Goal: Task Accomplishment & Management: Use online tool/utility

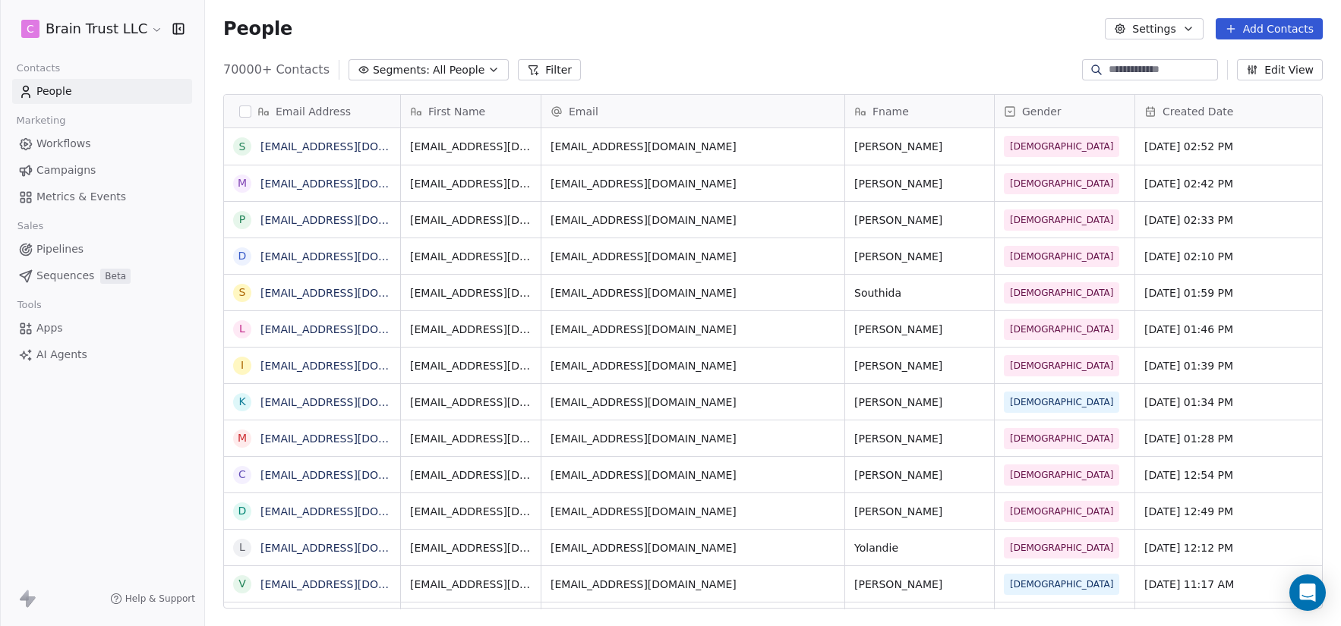
scroll to position [540, 1125]
click at [71, 169] on span "Campaigns" at bounding box center [65, 171] width 59 height 16
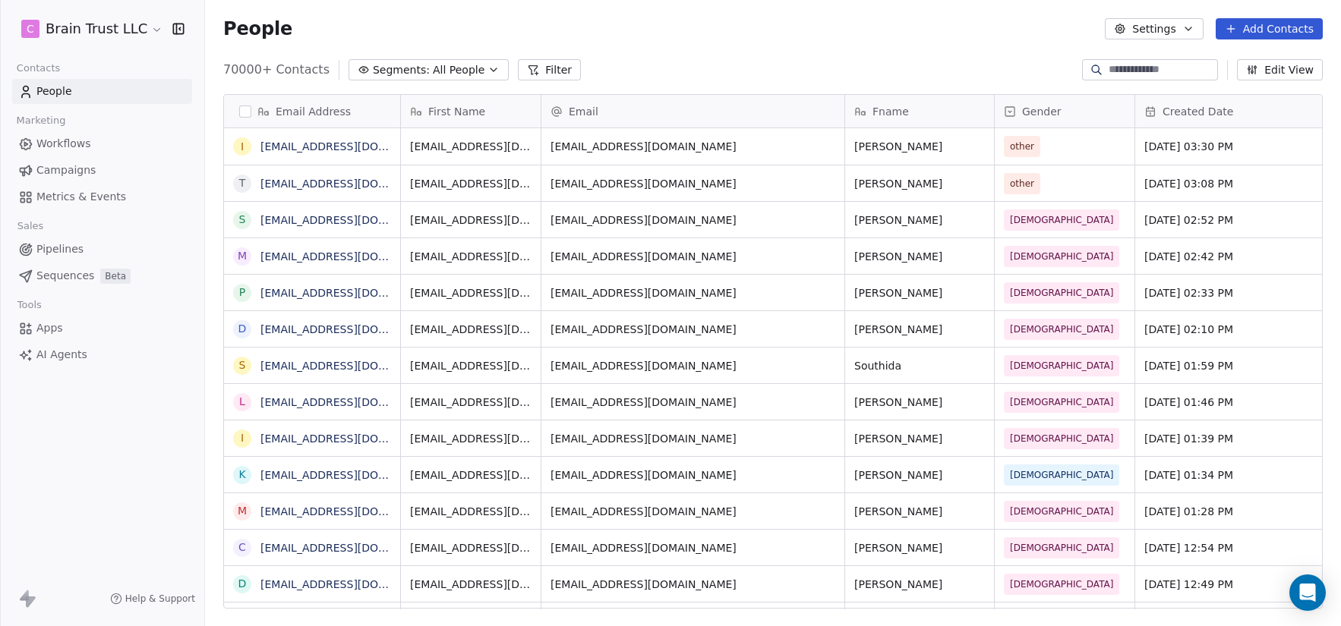
scroll to position [540, 1125]
click at [78, 141] on span "Workflows" at bounding box center [63, 144] width 55 height 16
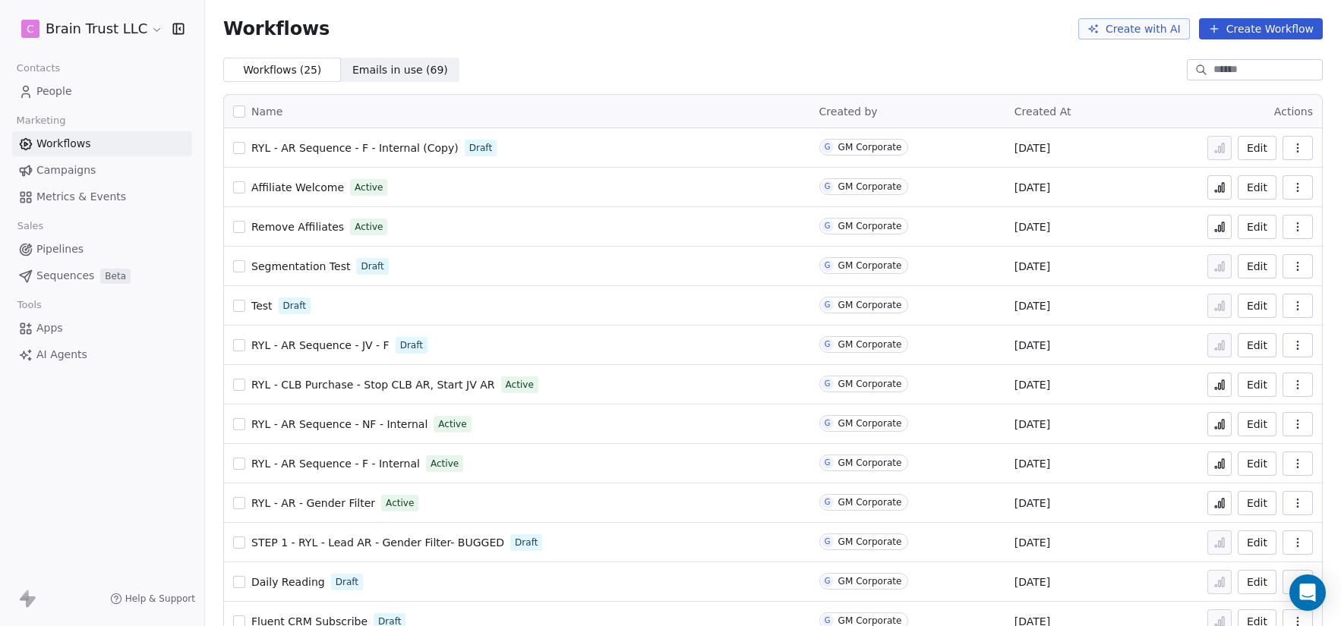
click at [327, 467] on span "RYL - AR Sequence - F - Internal" at bounding box center [335, 464] width 169 height 12
click at [1214, 463] on icon at bounding box center [1220, 464] width 12 height 12
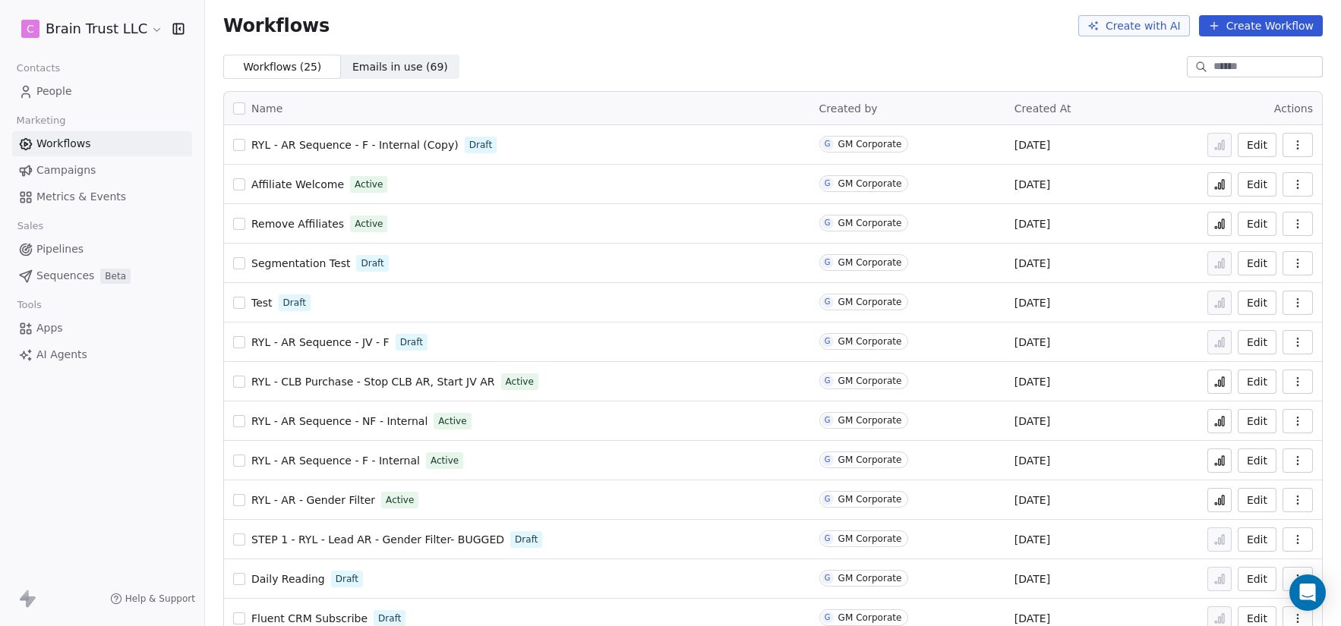
click at [378, 462] on span "RYL - AR Sequence - F - Internal" at bounding box center [335, 461] width 169 height 12
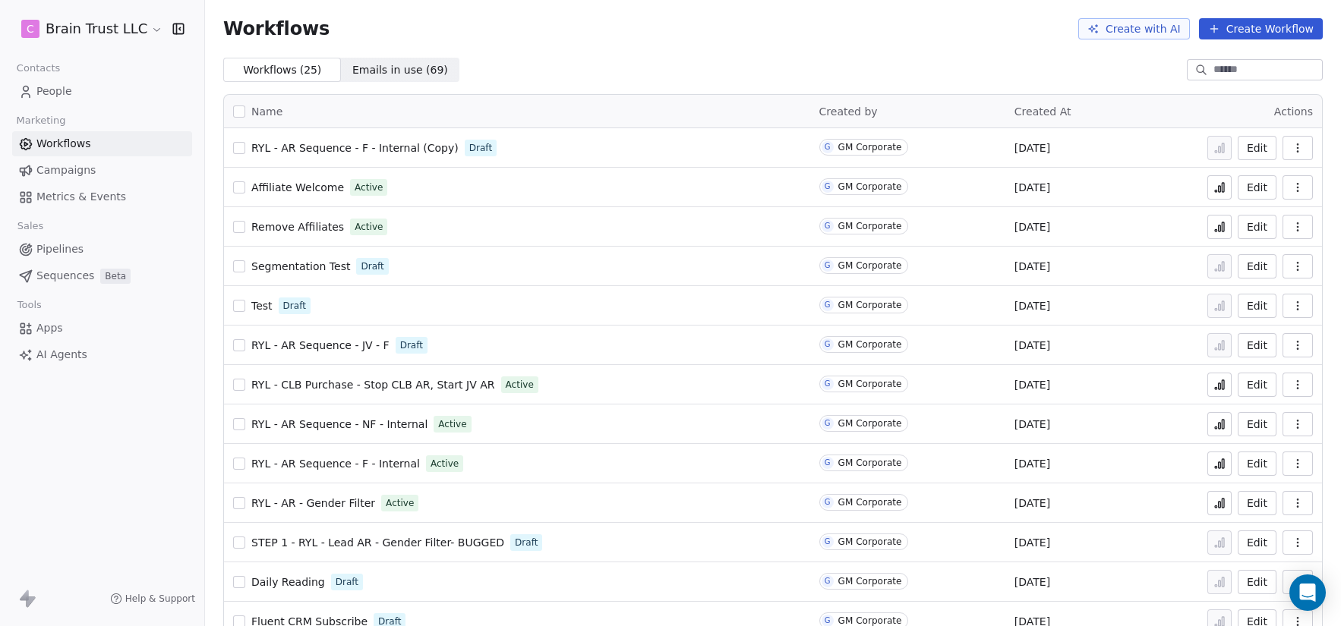
click at [339, 463] on span "RYL - AR Sequence - F - Internal" at bounding box center [335, 464] width 169 height 12
click at [371, 424] on span "RYL - AR Sequence - NF - Internal" at bounding box center [339, 424] width 176 height 12
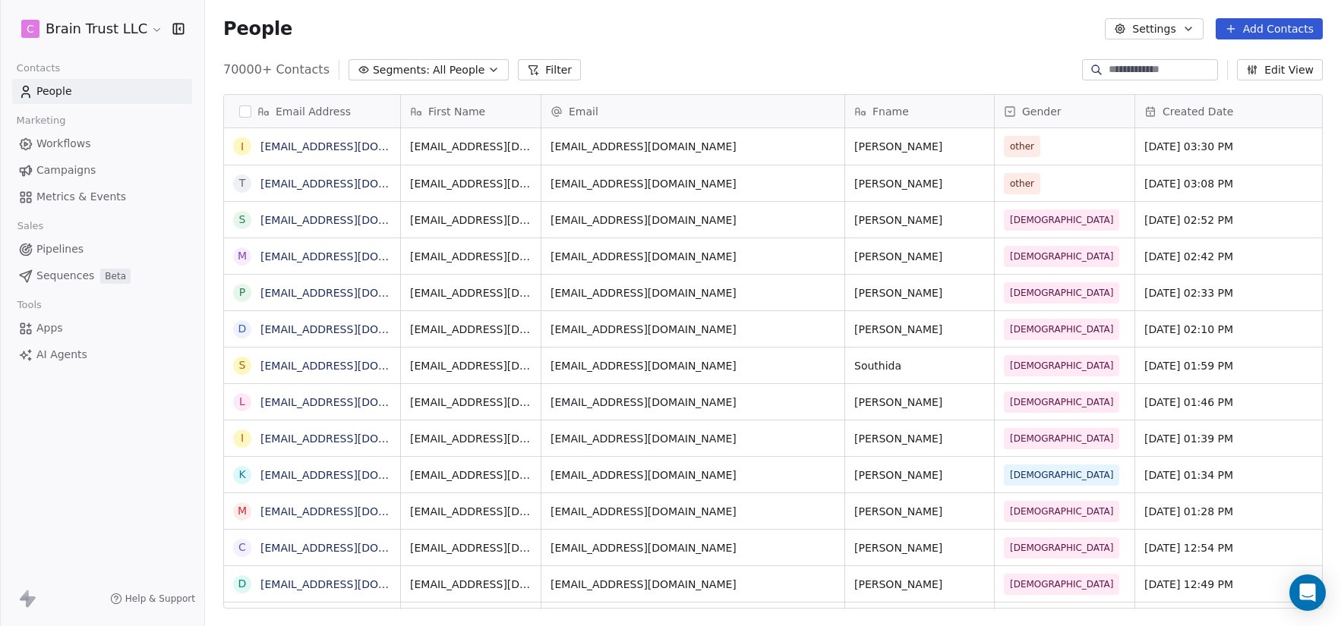
scroll to position [540, 1125]
click at [149, 35] on html "C Brain Trust LLC Contacts People Marketing Workflows Campaigns Metrics & Event…" at bounding box center [670, 313] width 1341 height 626
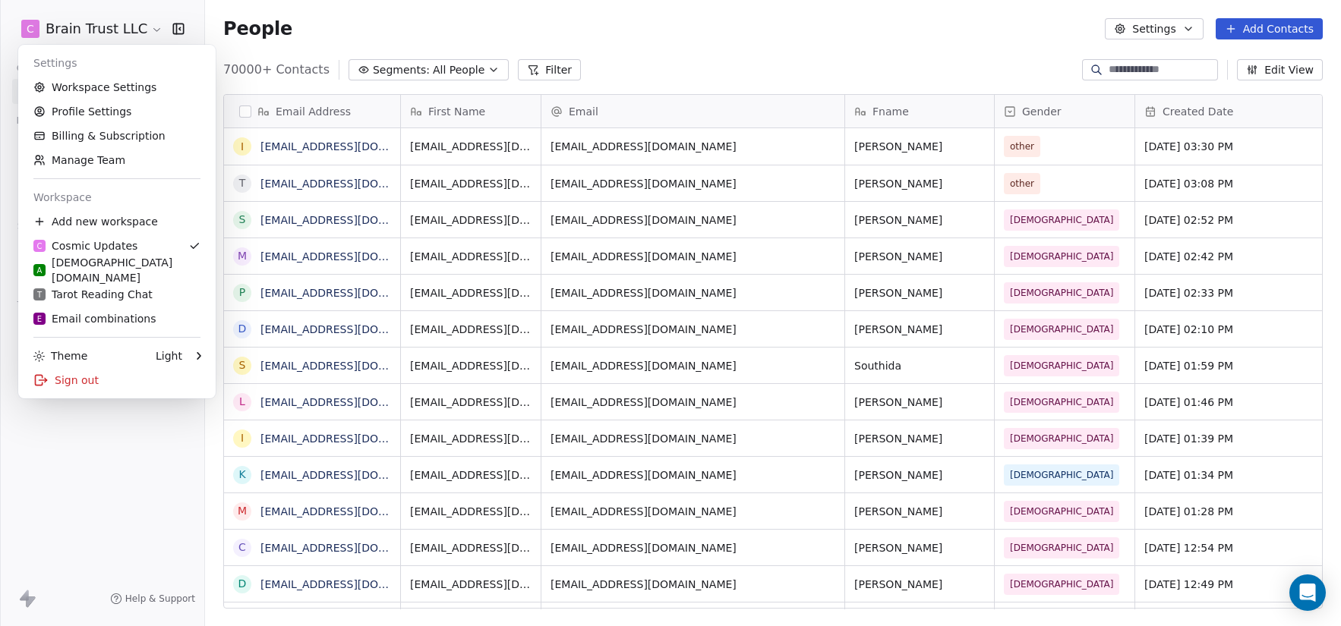
click at [440, 19] on html "C Brain Trust LLC Contacts People Marketing Workflows Campaigns Metrics & Event…" at bounding box center [670, 313] width 1341 height 626
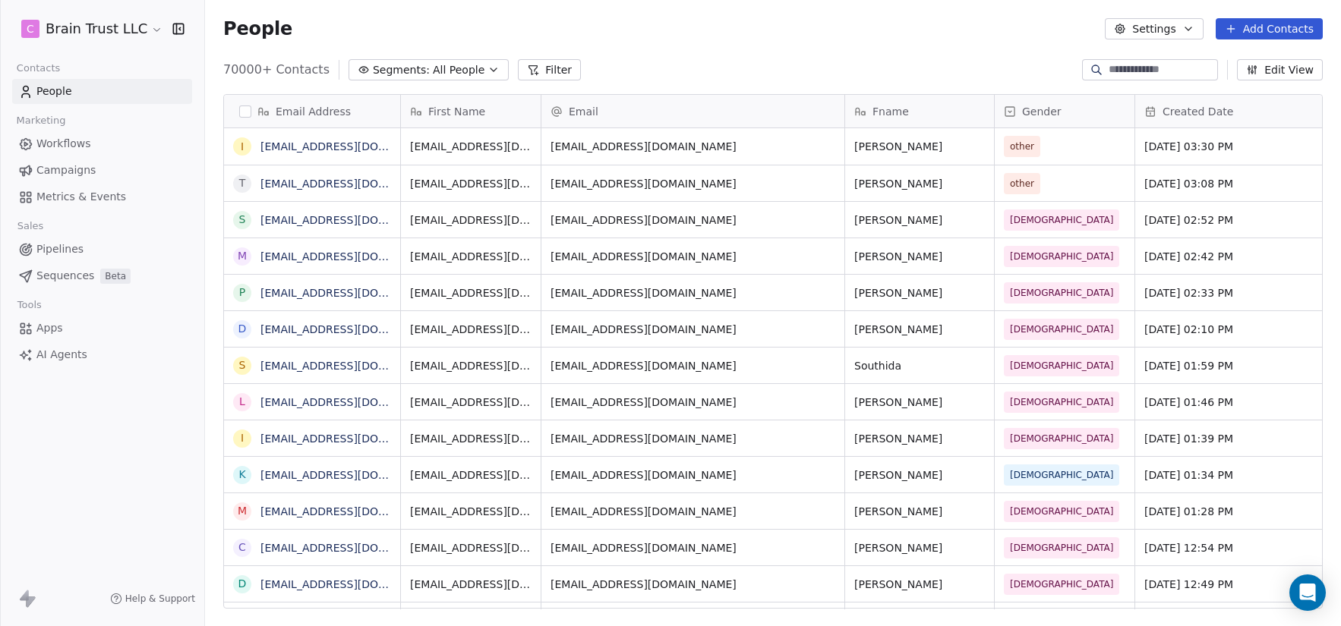
click at [519, 62] on button "Filter" at bounding box center [549, 69] width 63 height 21
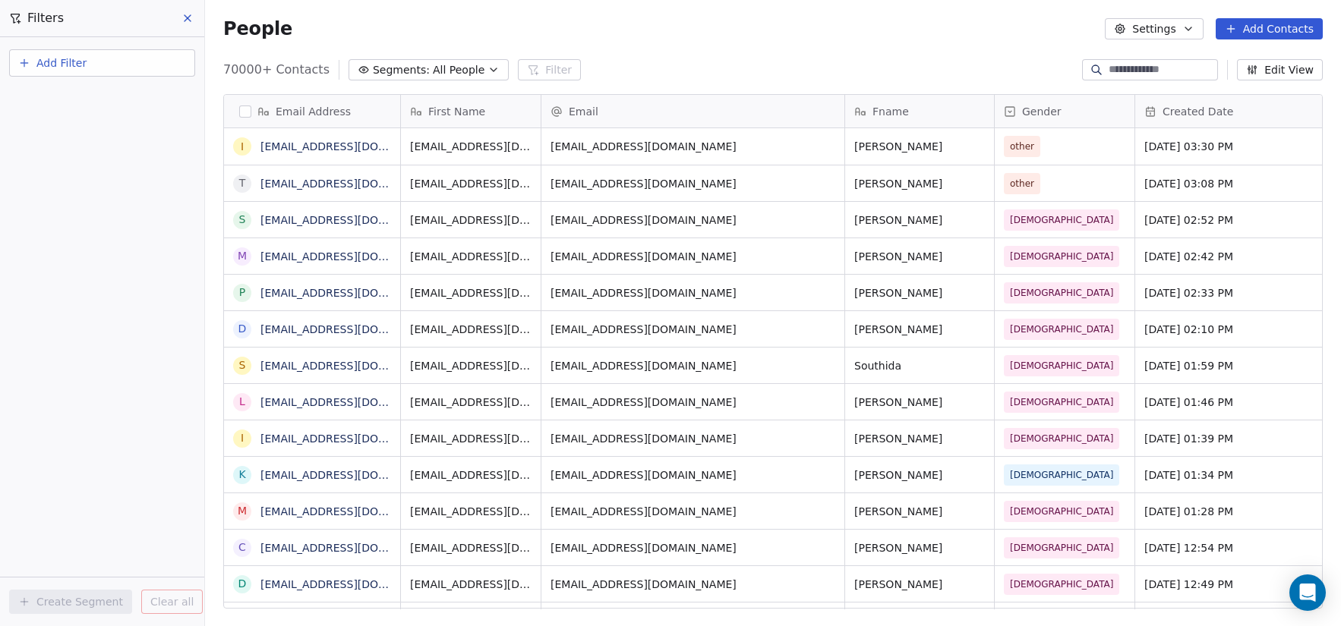
click at [113, 62] on button "Add Filter" at bounding box center [102, 62] width 186 height 27
click at [68, 97] on span "Contact properties" at bounding box center [74, 99] width 99 height 16
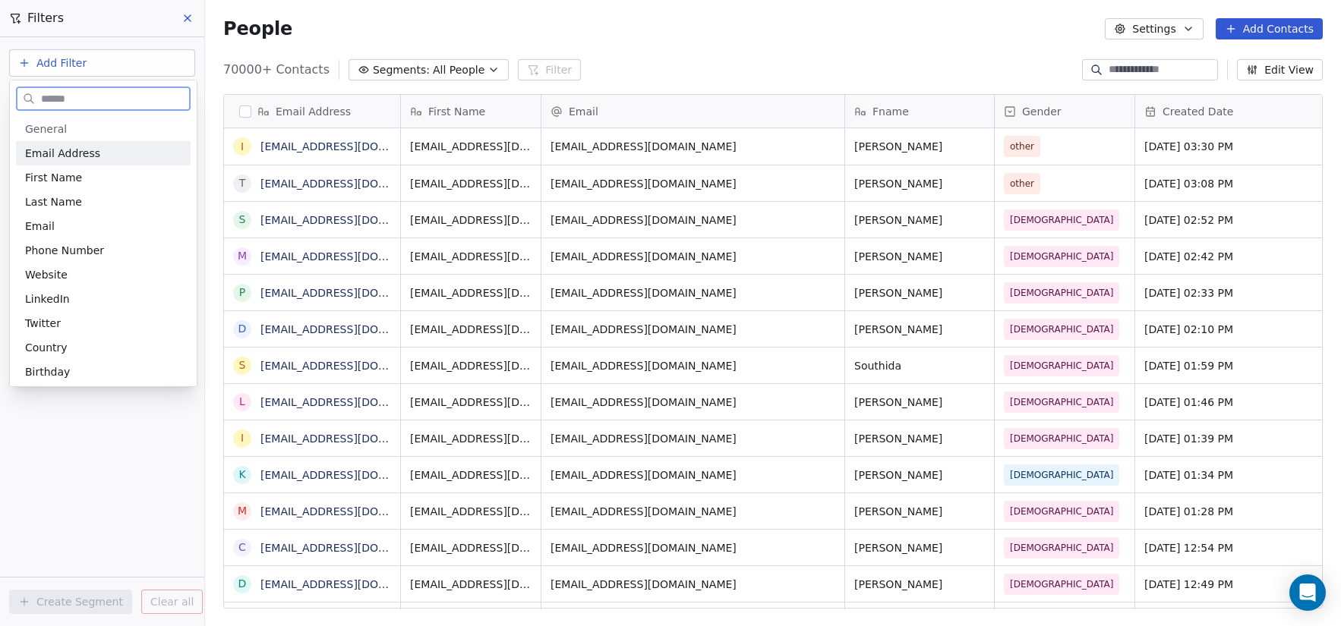
click at [75, 128] on span "General" at bounding box center [103, 129] width 156 height 15
click at [73, 62] on html "C Brain Trust LLC Contacts People Marketing Workflows Campaigns Metrics & Event…" at bounding box center [670, 313] width 1341 height 626
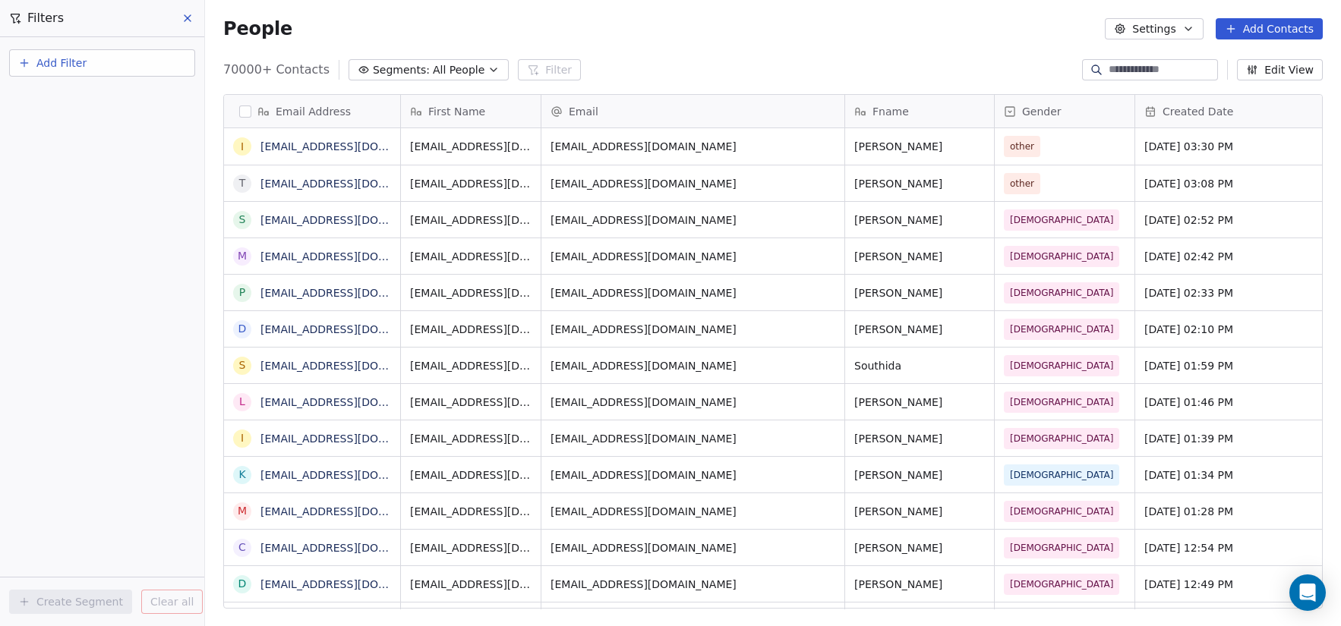
click at [58, 67] on span "Add Filter" at bounding box center [61, 63] width 50 height 16
click at [169, 232] on html "C Brain Trust LLC Contacts People Marketing Workflows Campaigns Metrics & Event…" at bounding box center [670, 313] width 1341 height 626
click at [83, 69] on span "Add Filter" at bounding box center [61, 63] width 50 height 16
click at [80, 94] on span "Contact properties" at bounding box center [74, 99] width 99 height 16
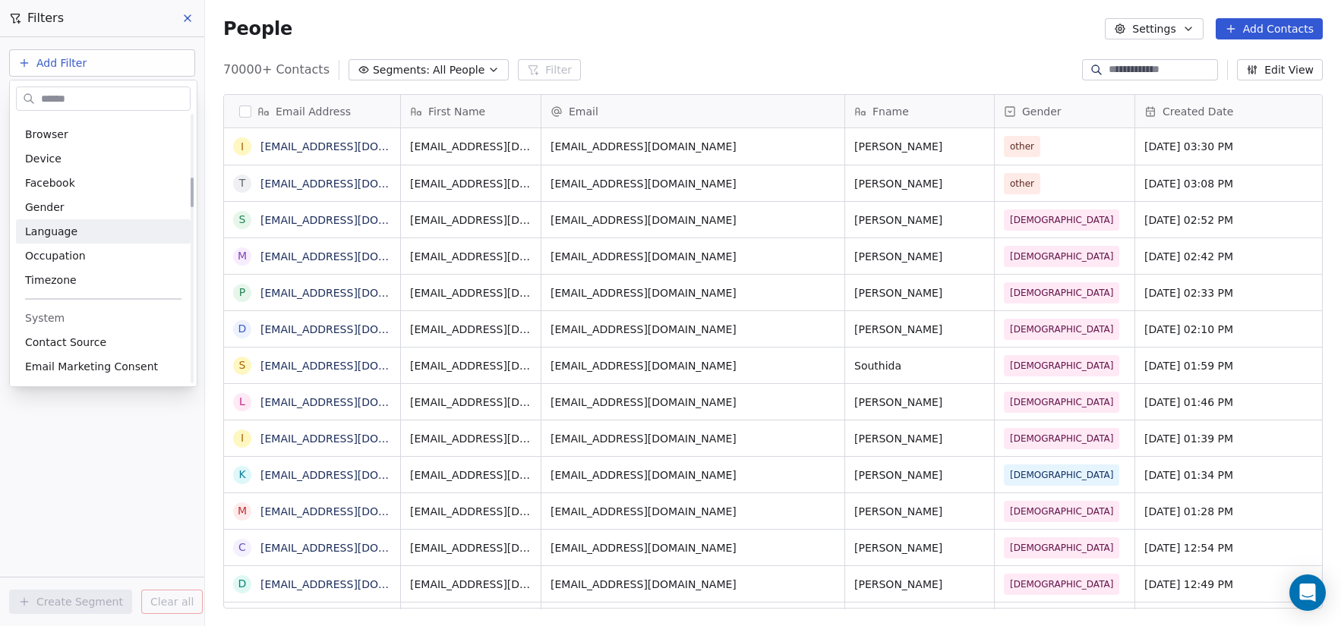
scroll to position [630, 0]
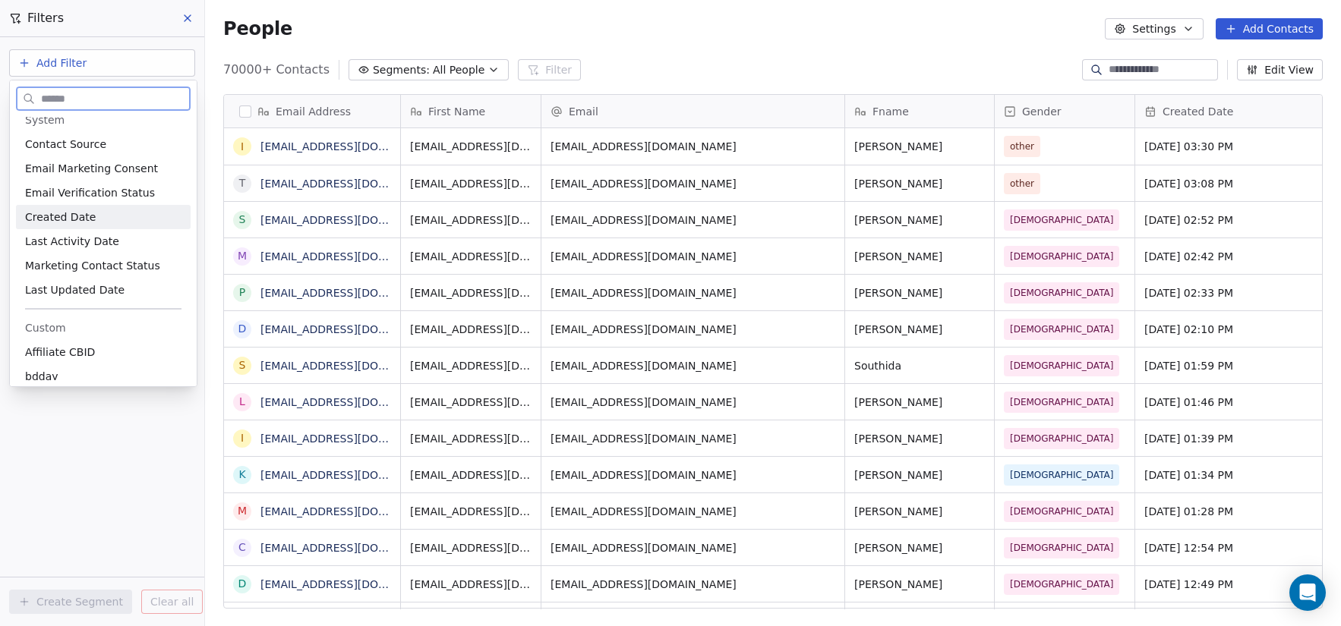
click at [82, 211] on span "Created Date" at bounding box center [60, 217] width 71 height 15
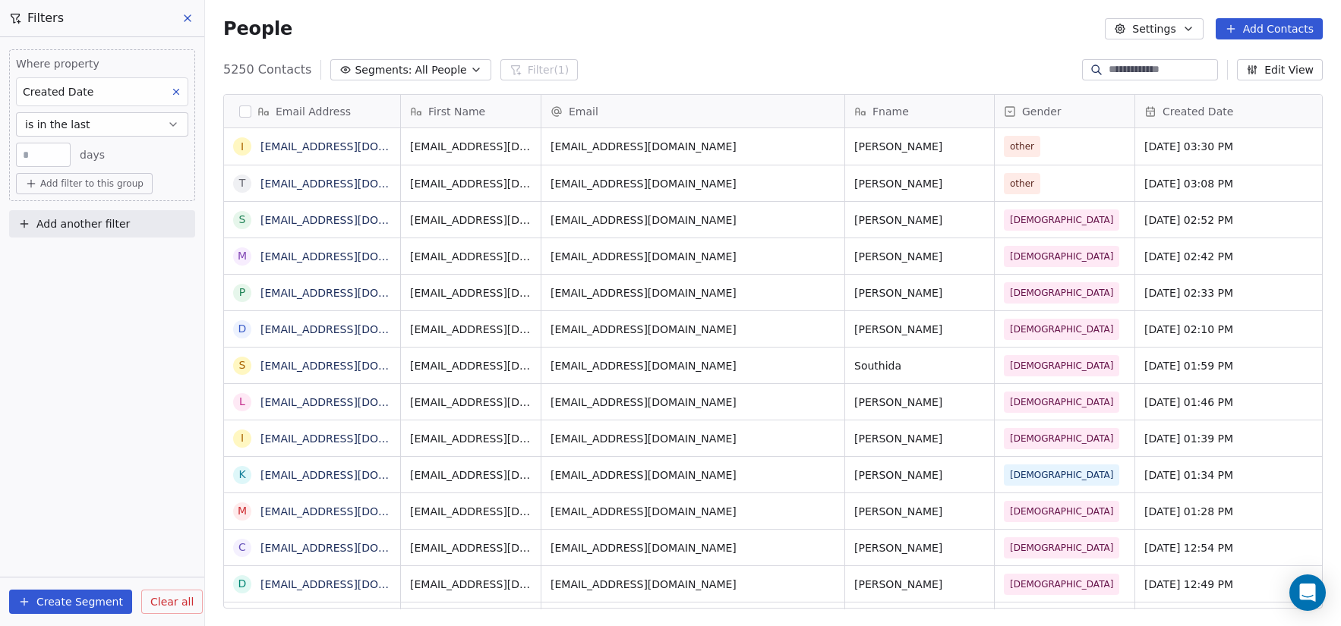
scroll to position [540, 1125]
click at [50, 160] on input "**" at bounding box center [43, 155] width 47 height 11
click at [71, 129] on span "is in the last" at bounding box center [57, 124] width 65 height 15
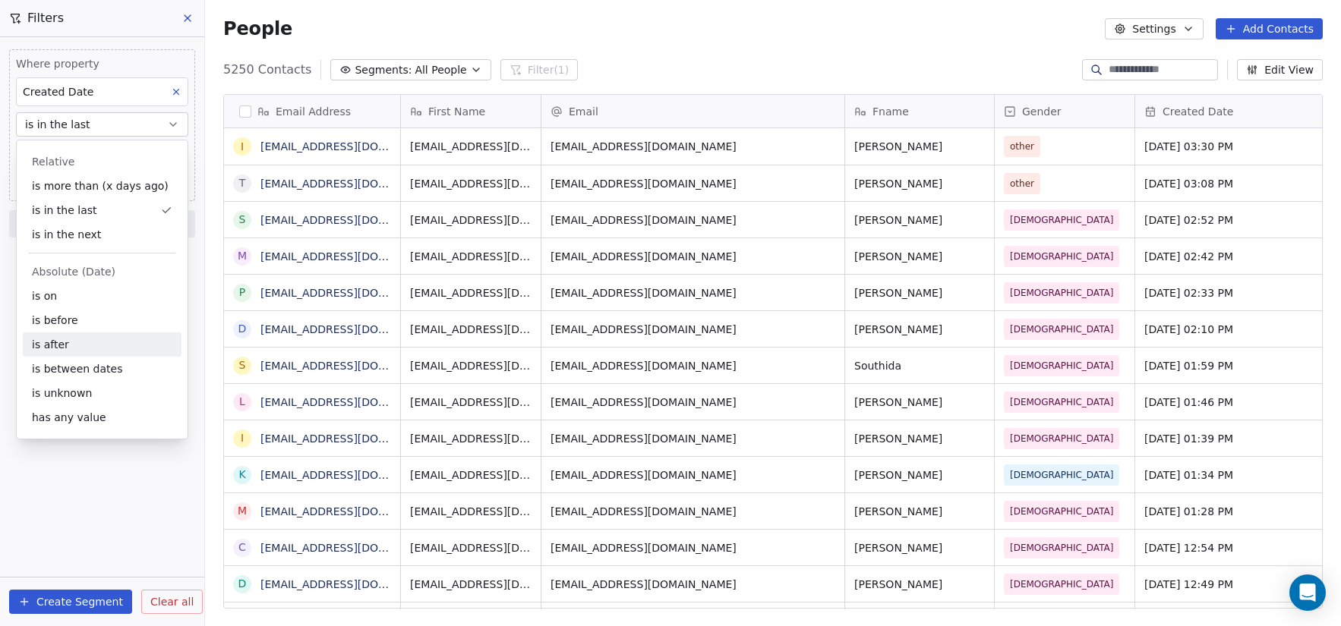
click at [106, 346] on div "is after" at bounding box center [102, 345] width 159 height 24
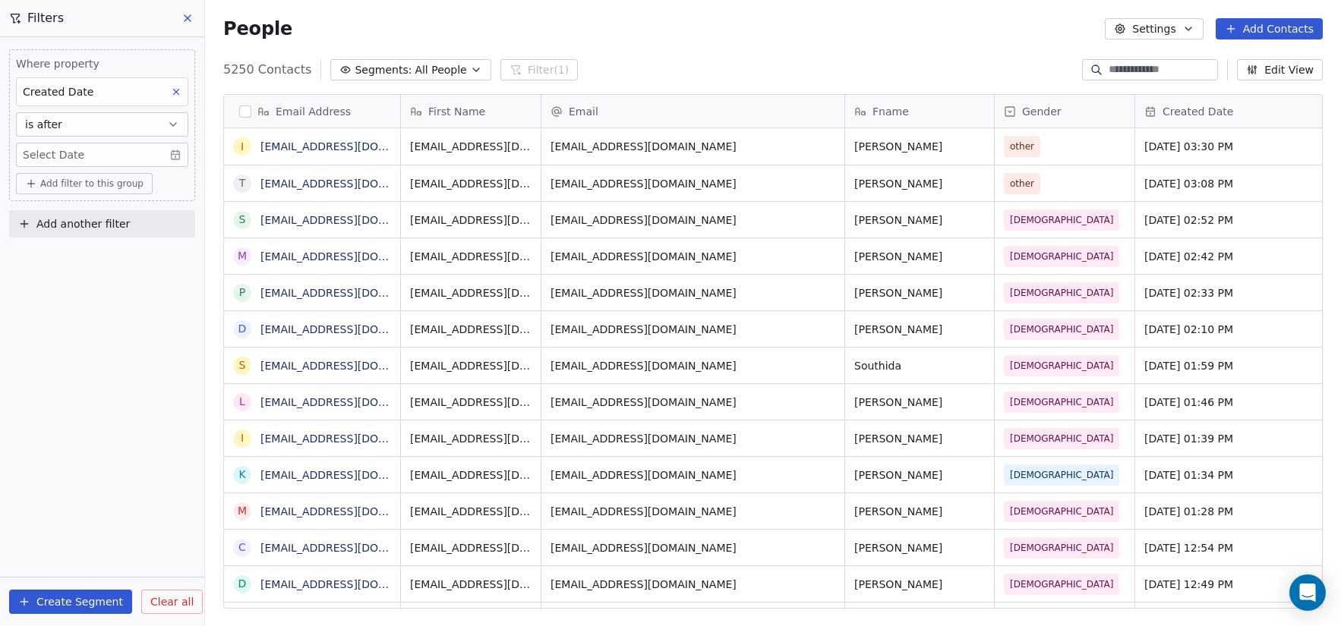
click at [94, 153] on body "C Brain Trust LLC Contacts People Marketing Workflows Campaigns Metrics & Event…" at bounding box center [670, 313] width 1341 height 626
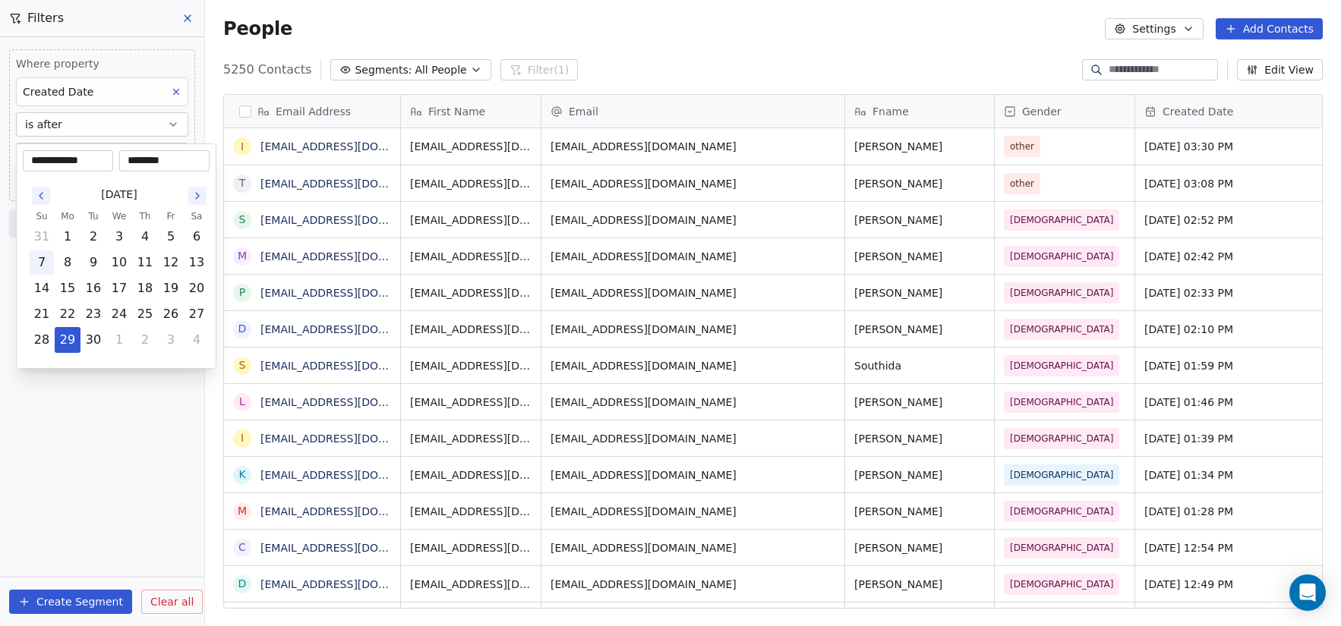
click at [42, 257] on button "7" at bounding box center [42, 263] width 24 height 24
type input "**********"
click at [52, 606] on html "C Brain Trust LLC Contacts People Marketing Workflows Campaigns Metrics & Event…" at bounding box center [670, 313] width 1341 height 626
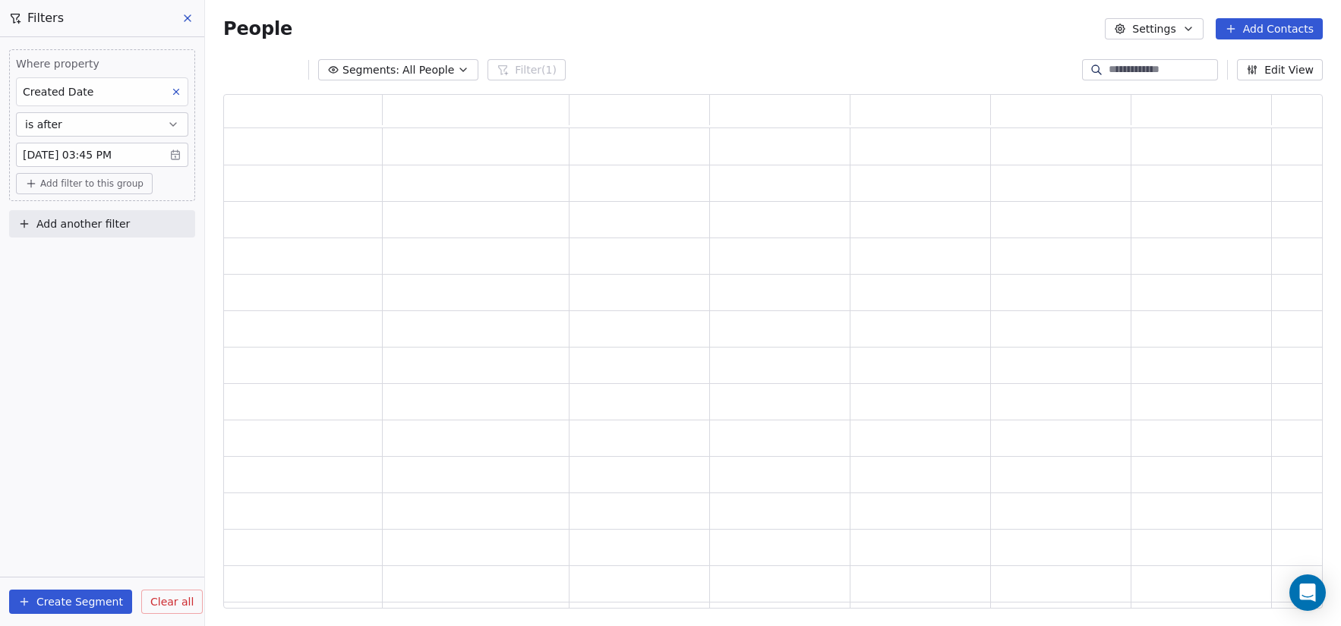
scroll to position [503, 1088]
click at [60, 595] on button "Create Segment" at bounding box center [70, 602] width 123 height 24
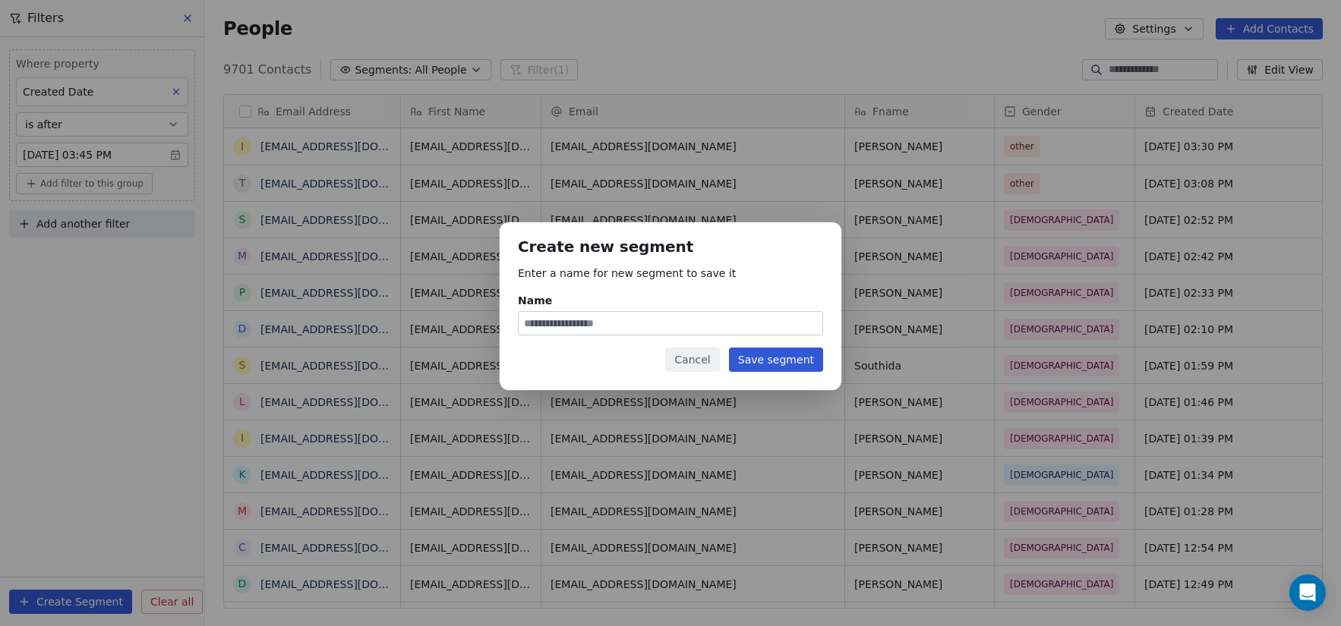
scroll to position [540, 1125]
drag, startPoint x: 701, startPoint y: 374, endPoint x: 701, endPoint y: 358, distance: 16.7
click at [701, 372] on div "Create new segment Enter a name for new segment to save it Name Cancel Save seg…" at bounding box center [671, 307] width 342 height 168
click at [699, 356] on button "Cancel" at bounding box center [692, 360] width 54 height 24
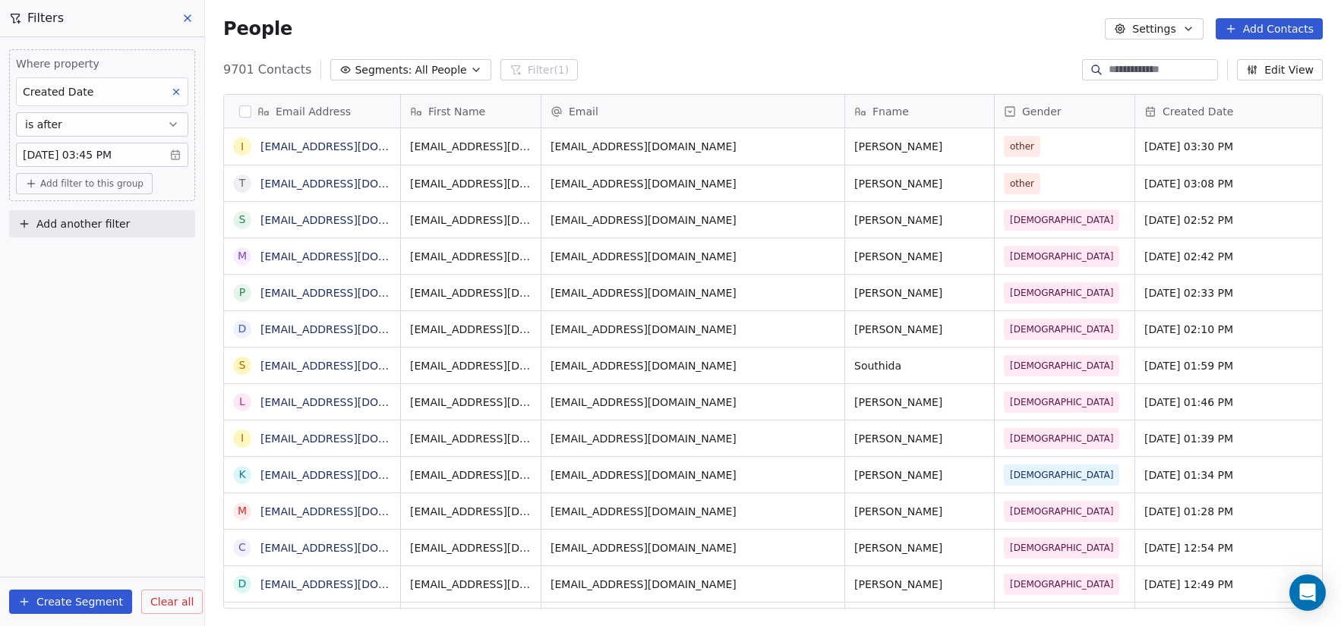
click at [159, 604] on span "Clear all" at bounding box center [171, 603] width 43 height 16
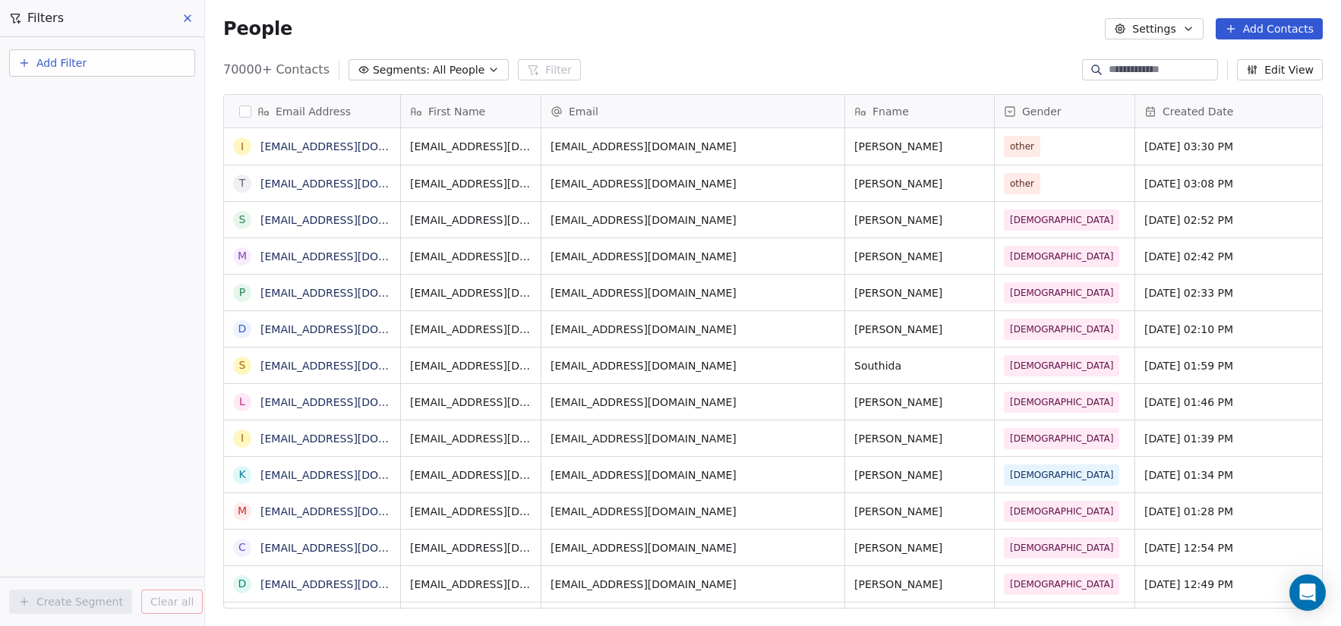
click at [182, 17] on icon at bounding box center [187, 18] width 12 height 12
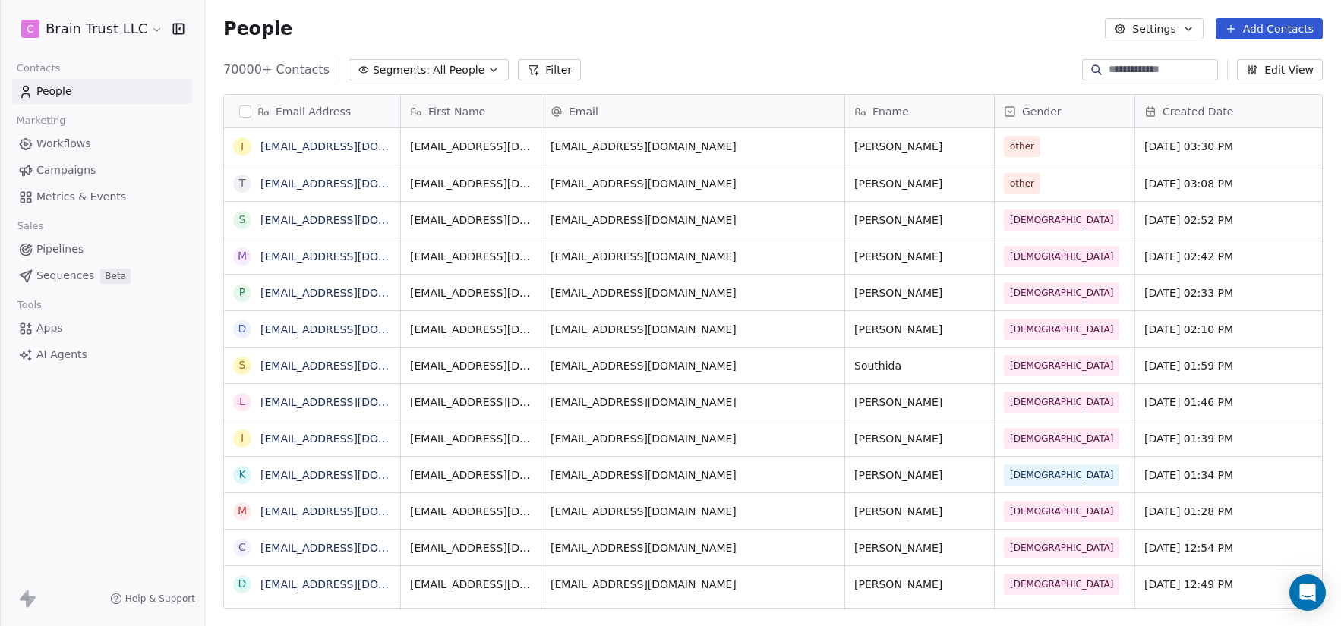
click at [546, 65] on button "Filter" at bounding box center [549, 69] width 63 height 21
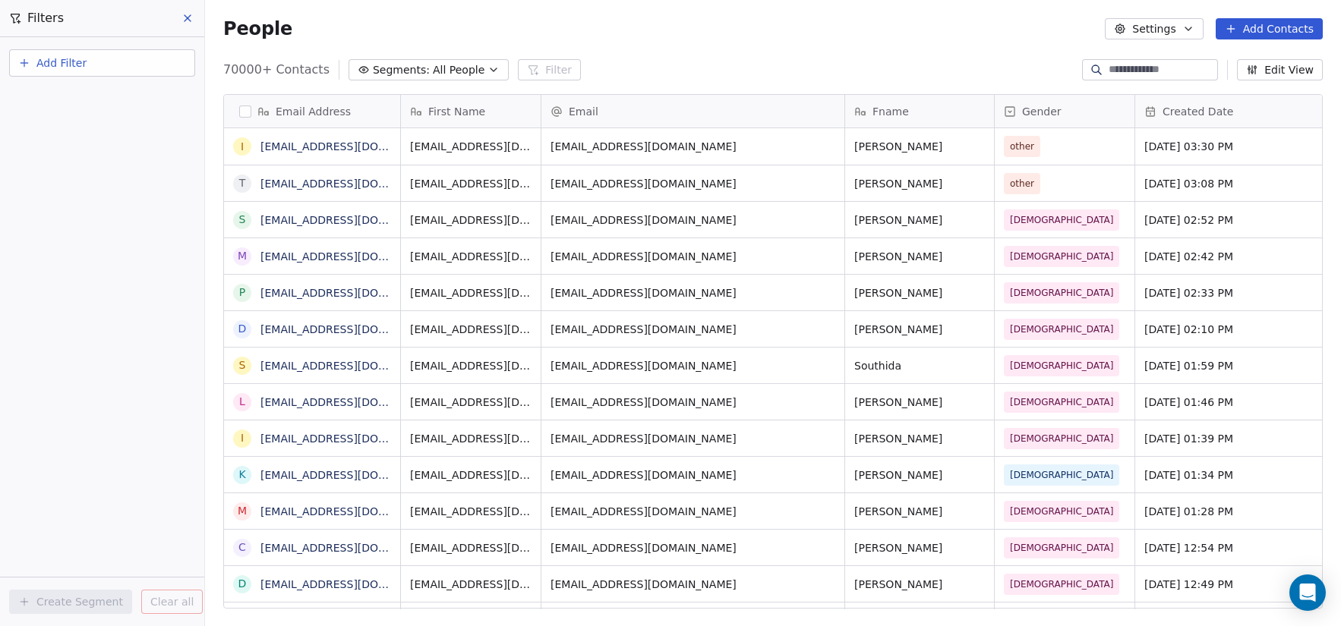
click at [103, 61] on button "Add Filter" at bounding box center [102, 62] width 186 height 27
click at [53, 92] on span "Contact properties" at bounding box center [74, 99] width 99 height 16
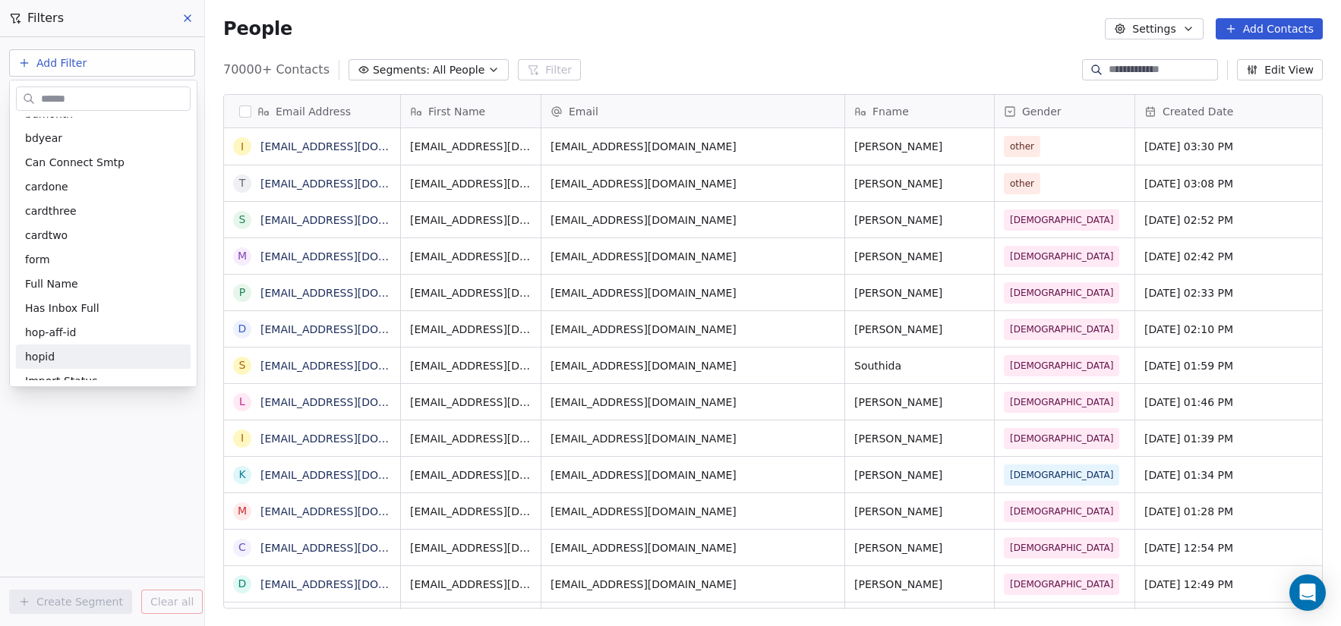
scroll to position [0, 0]
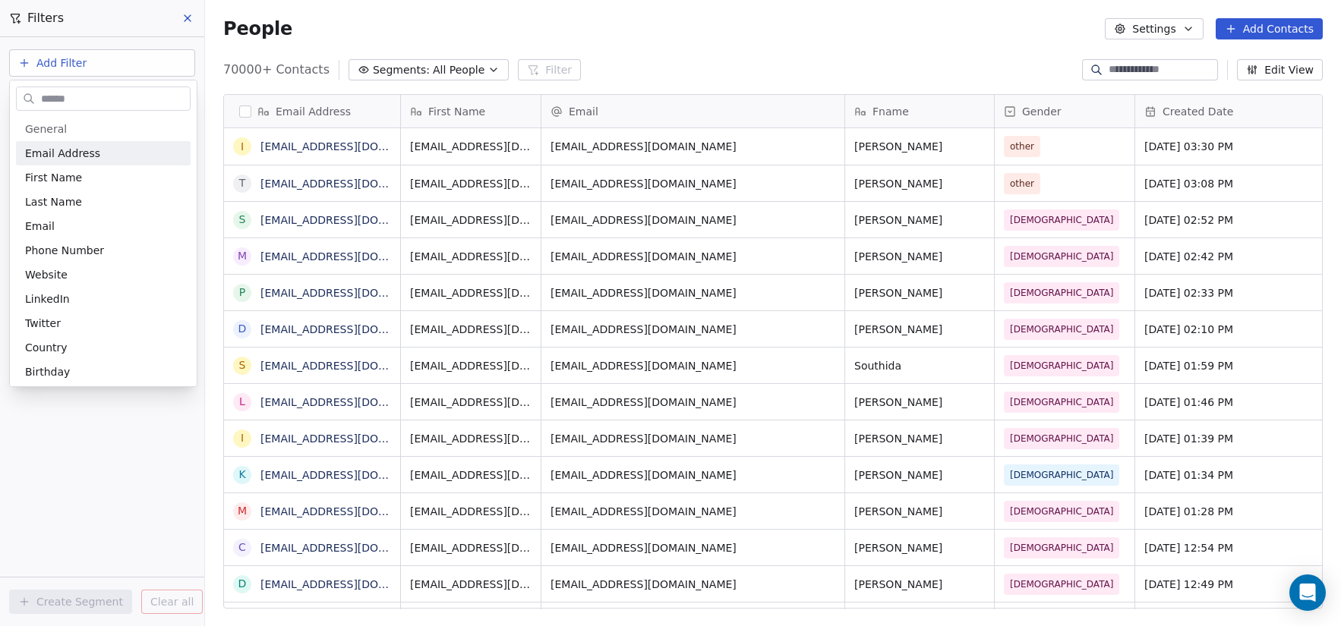
click at [93, 16] on html "C Brain Trust LLC Contacts People Marketing Workflows Campaigns Metrics & Event…" at bounding box center [670, 313] width 1341 height 626
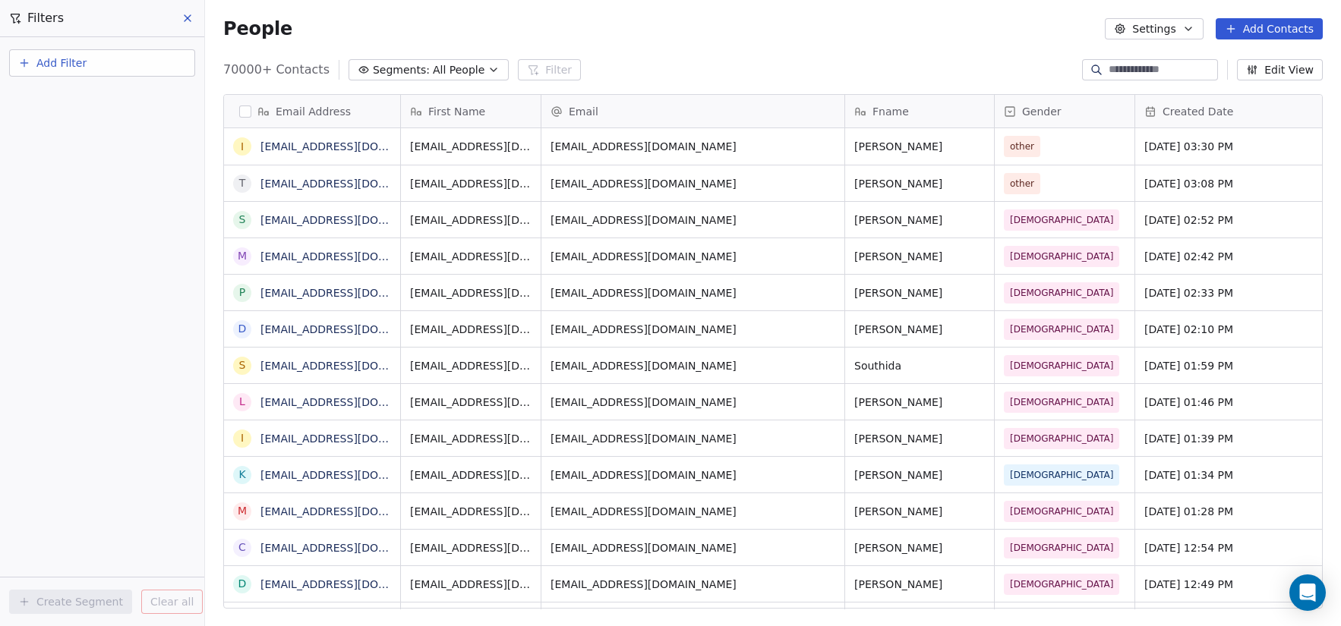
click at [96, 81] on div "Add Filter" at bounding box center [102, 65] width 186 height 33
click at [93, 64] on button "Add Filter" at bounding box center [102, 62] width 186 height 27
click at [83, 95] on span "Contact properties" at bounding box center [74, 99] width 99 height 16
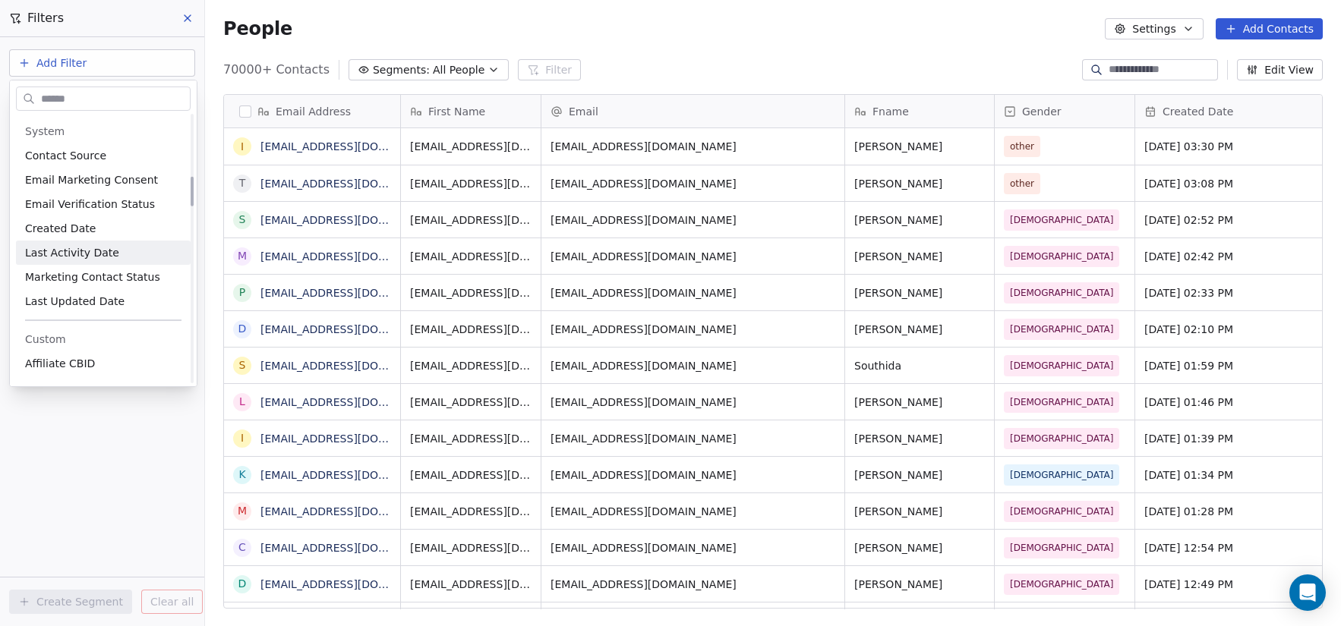
scroll to position [645, 0]
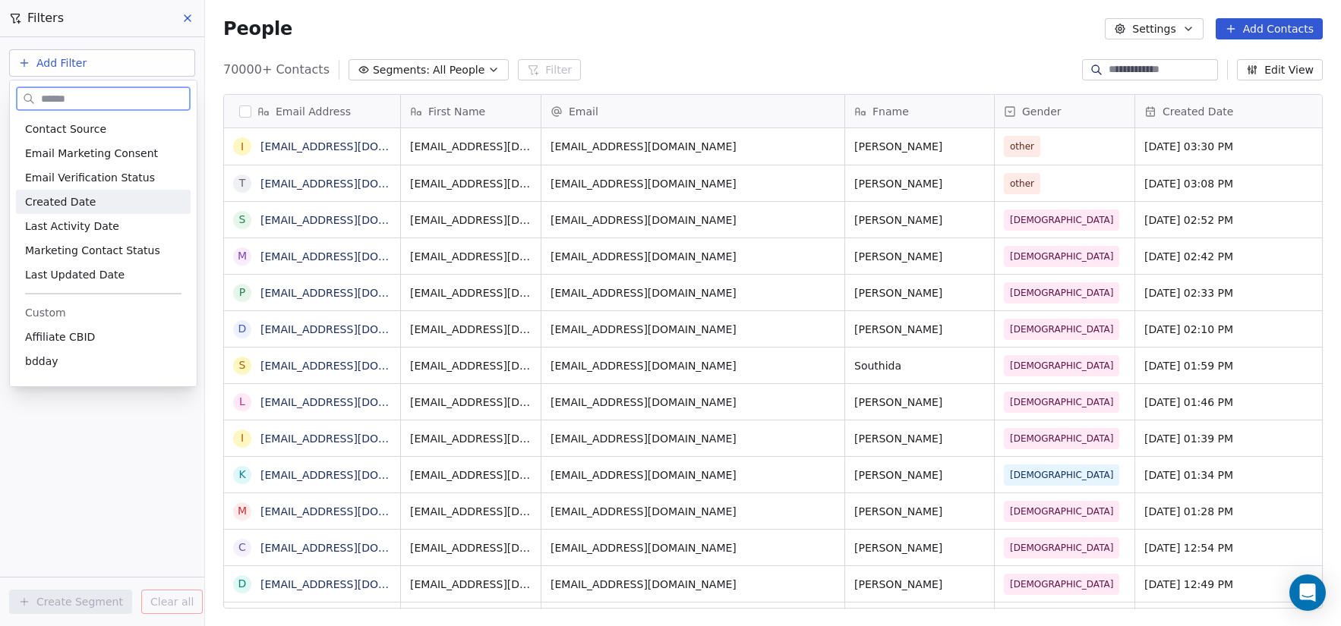
click at [111, 207] on div "Created Date" at bounding box center [103, 201] width 156 height 15
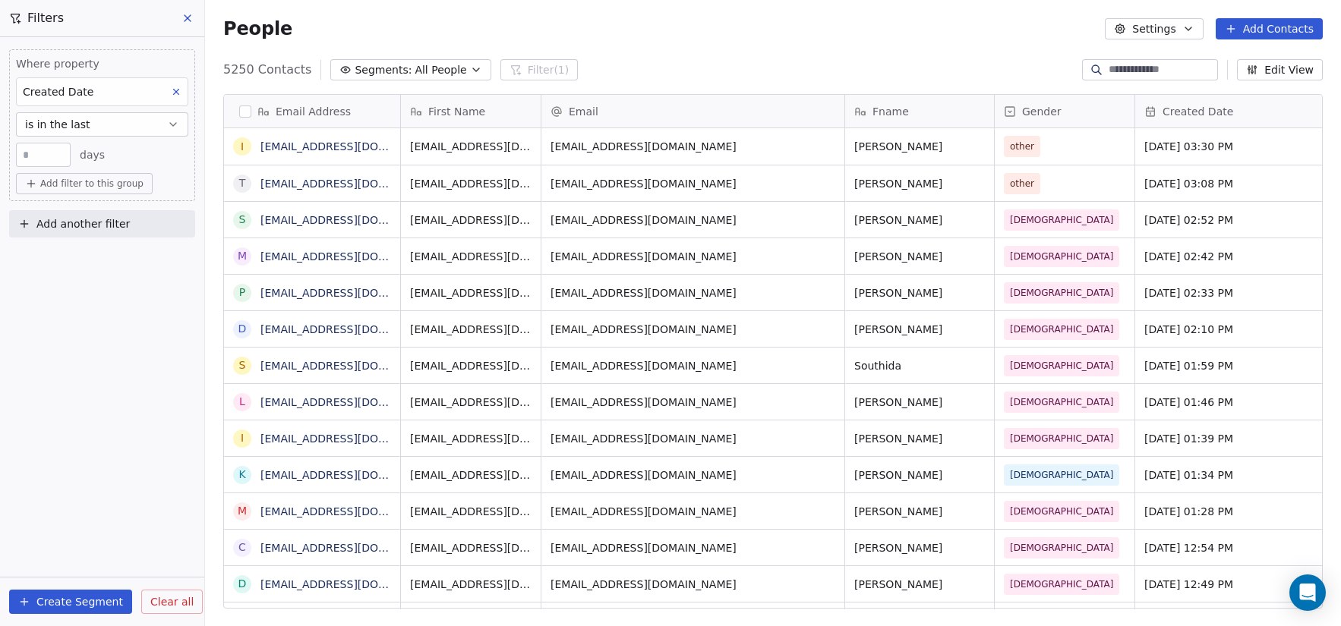
click at [62, 128] on span "is in the last" at bounding box center [57, 124] width 65 height 15
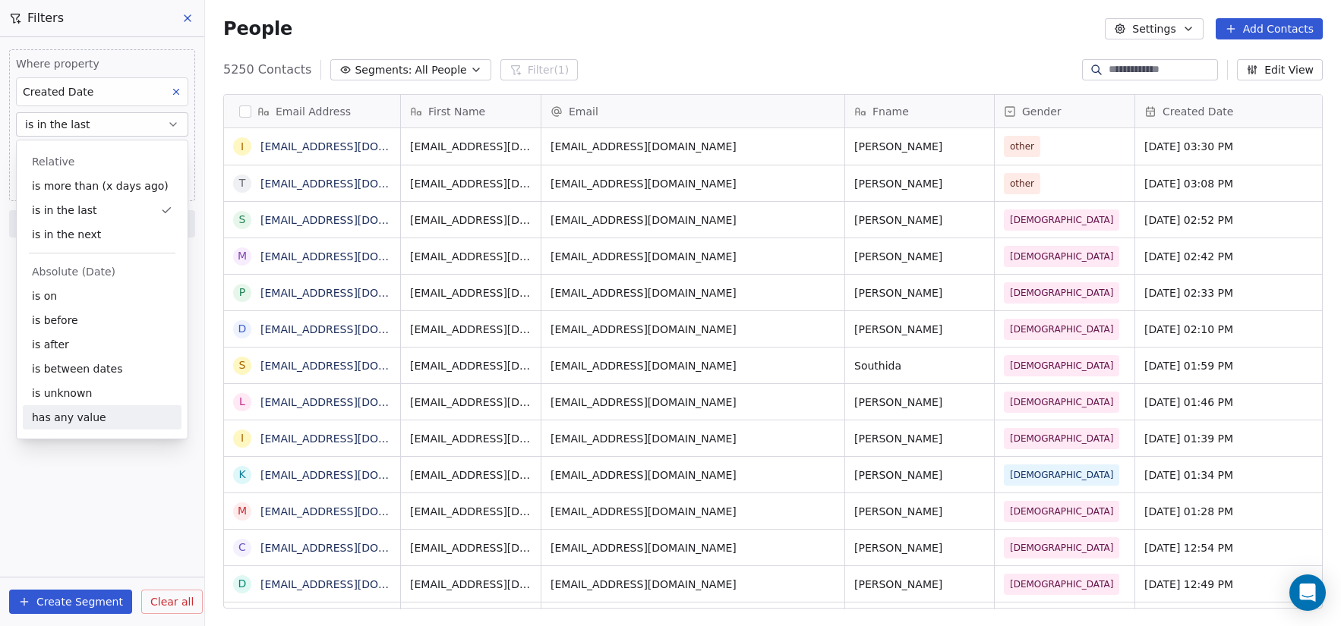
click at [87, 494] on div "Where property Created Date is in the last ** days Add filter to this group Add…" at bounding box center [102, 331] width 204 height 589
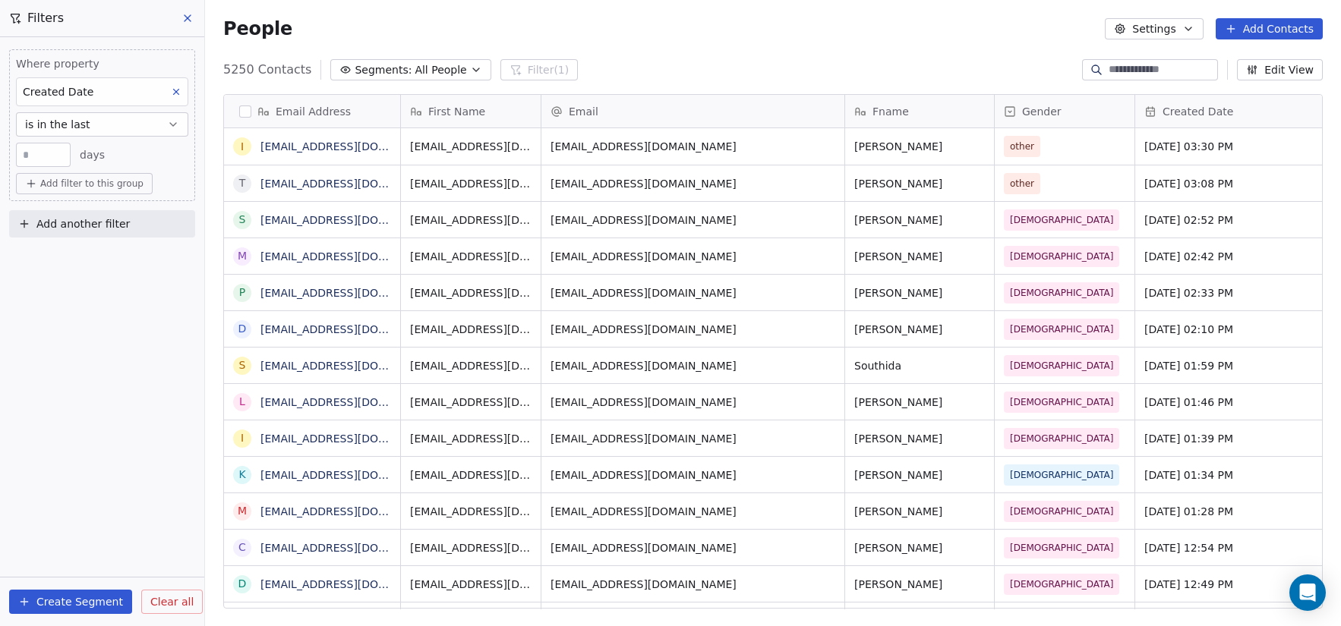
click at [46, 159] on input "**" at bounding box center [43, 155] width 47 height 11
click at [97, 126] on button "is in the last" at bounding box center [102, 124] width 172 height 24
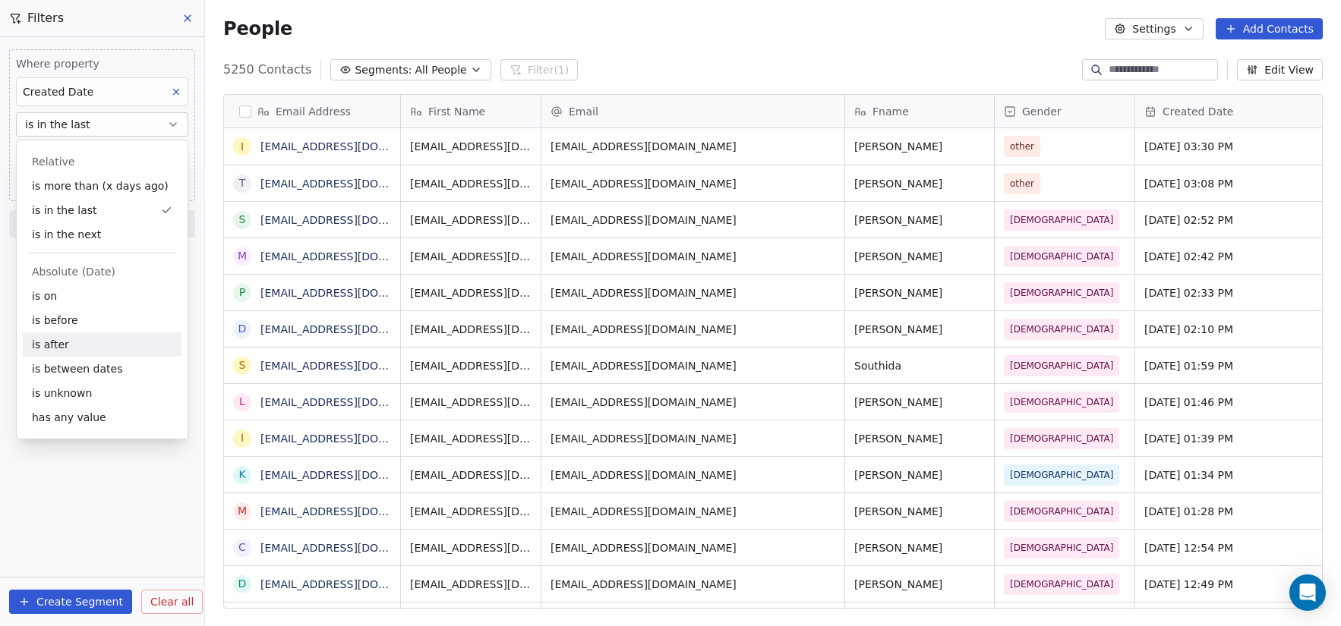
click at [88, 348] on div "is after" at bounding box center [102, 345] width 159 height 24
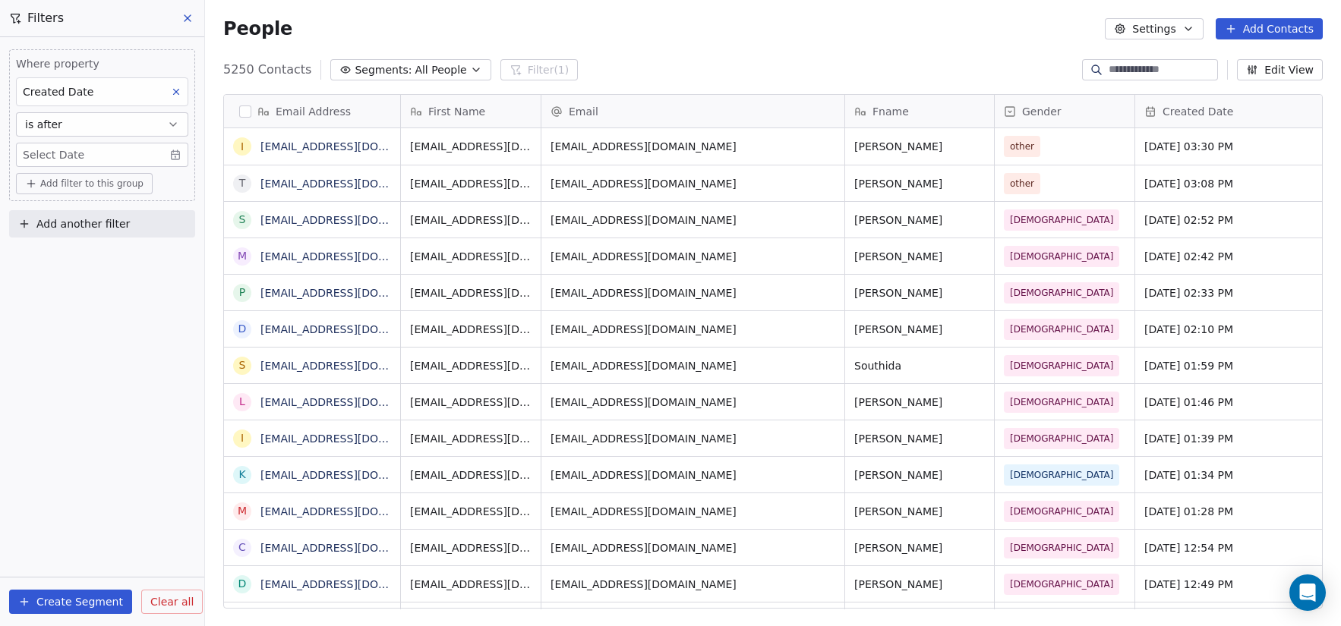
click at [77, 156] on body "C Brain Trust LLC Contacts People Marketing Workflows Campaigns Metrics & Event…" at bounding box center [670, 313] width 1341 height 626
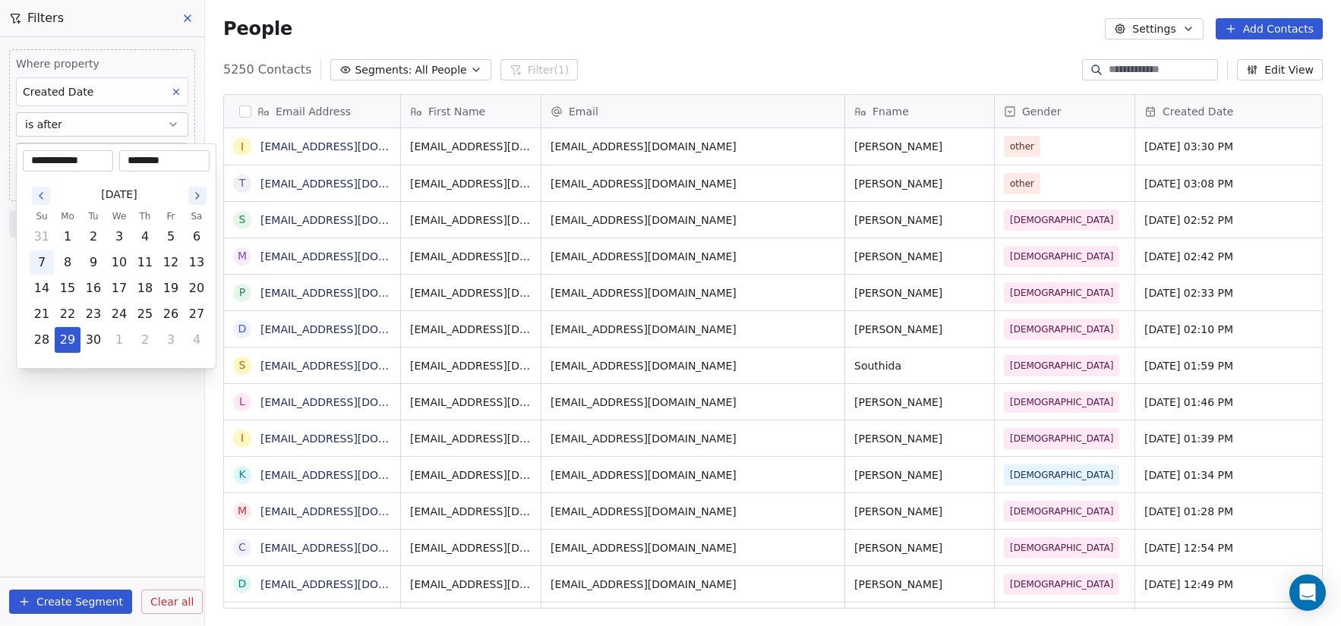
click at [36, 269] on button "7" at bounding box center [42, 263] width 24 height 24
type input "**********"
click at [97, 432] on html "C Brain Trust LLC Contacts People Marketing Workflows Campaigns Metrics & Event…" at bounding box center [670, 313] width 1341 height 626
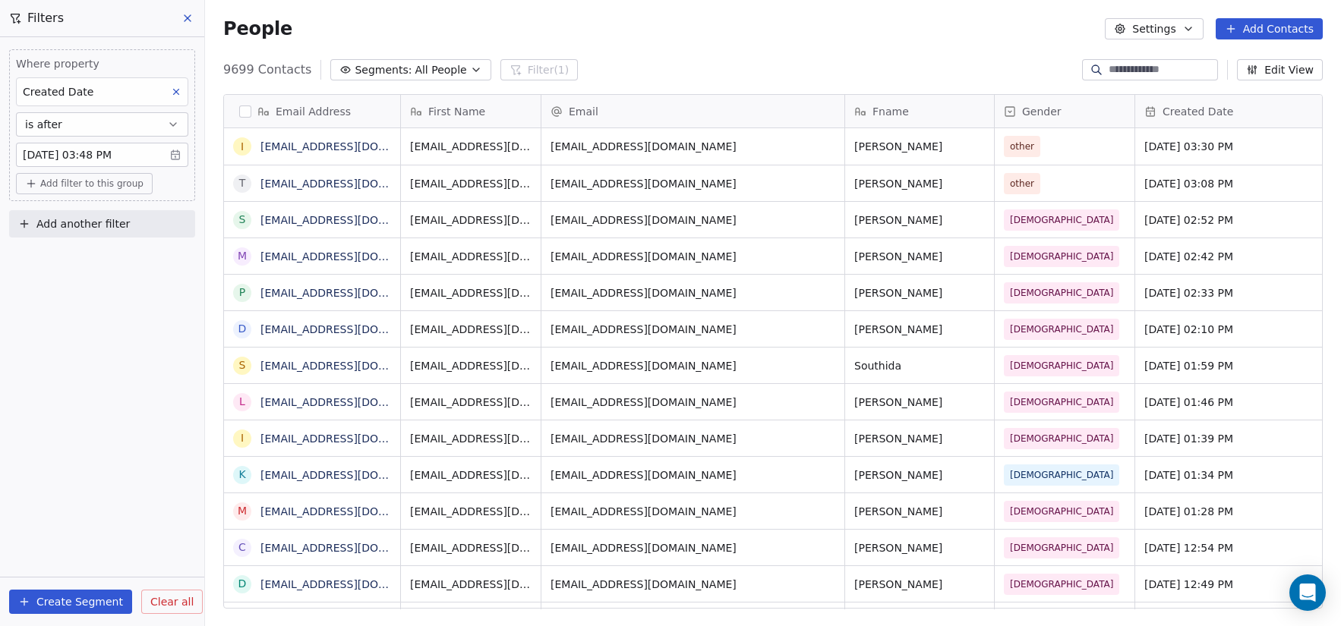
scroll to position [540, 1125]
click at [130, 151] on body "C Brain Trust LLC Contacts People Marketing Workflows Campaigns Metrics & Event…" at bounding box center [670, 313] width 1341 height 626
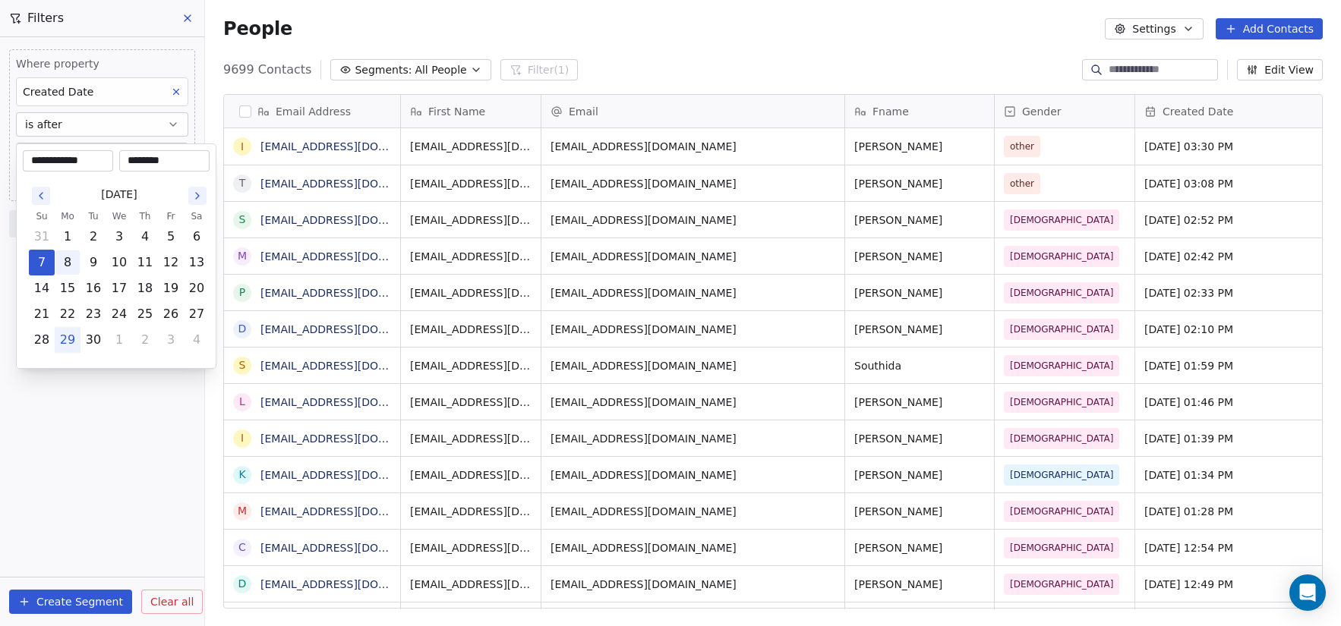
click at [70, 270] on button "8" at bounding box center [67, 263] width 24 height 24
type input "**********"
click at [135, 161] on input "********" at bounding box center [164, 160] width 84 height 15
type input "********"
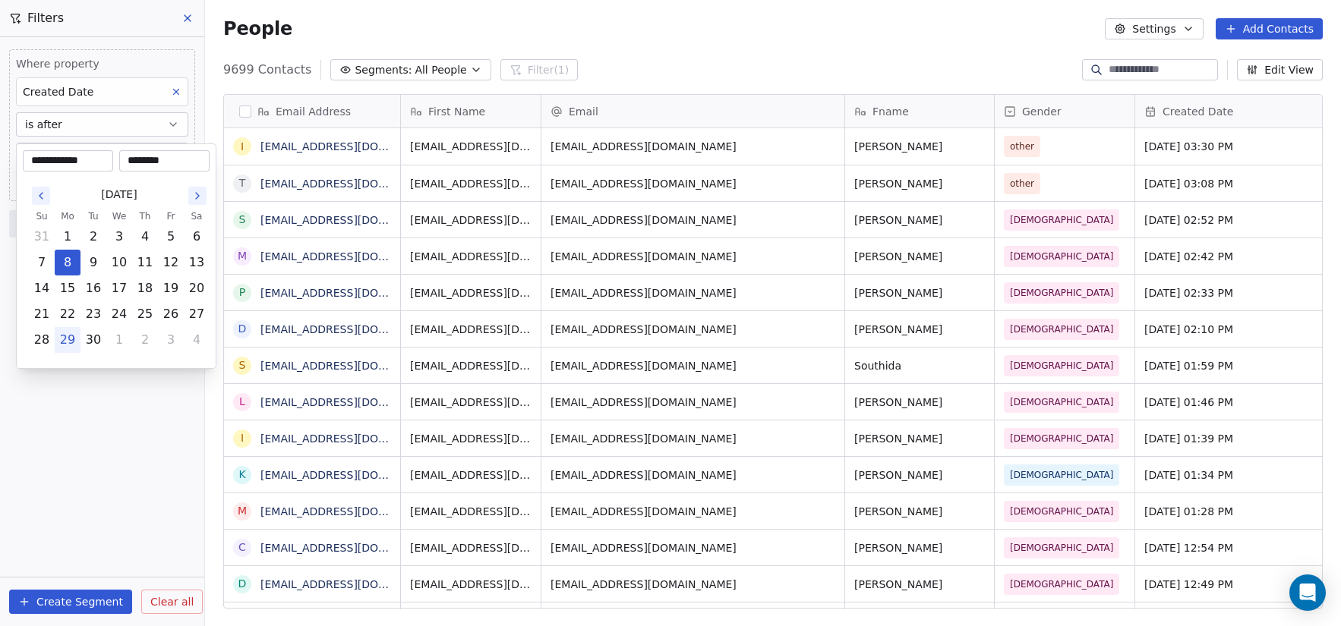
click at [93, 422] on html "C Brain Trust LLC Contacts People Marketing Workflows Campaigns Metrics & Event…" at bounding box center [670, 313] width 1341 height 626
